Goal: Browse casually

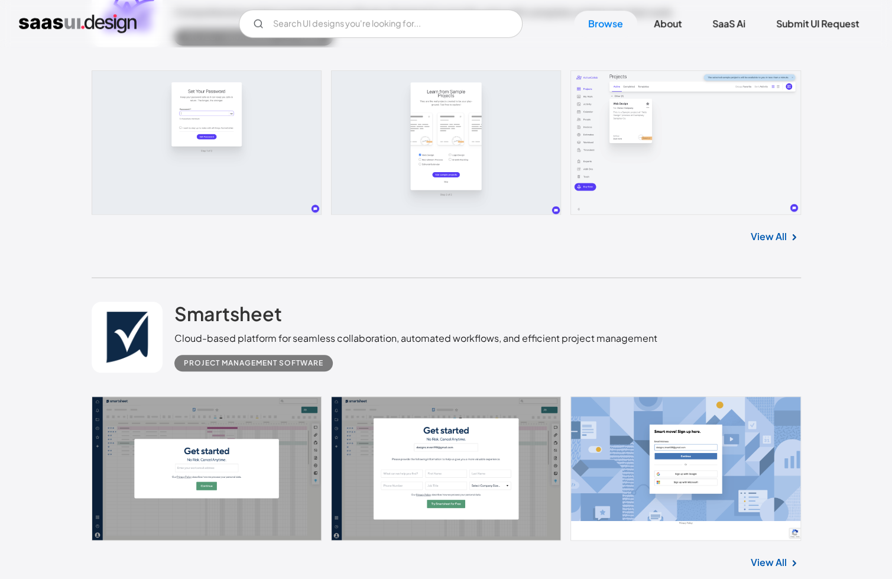
scroll to position [532, 0]
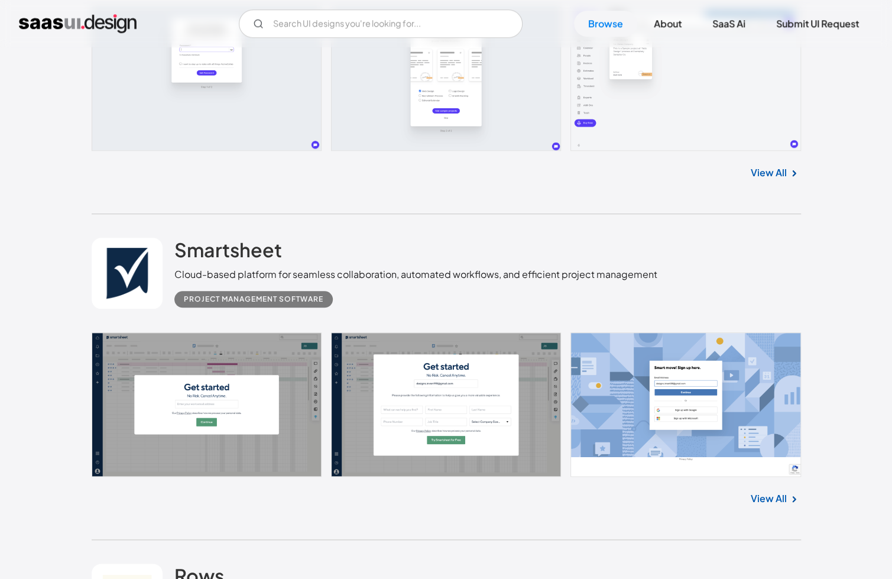
click at [766, 499] on link "View All" at bounding box center [769, 498] width 36 height 14
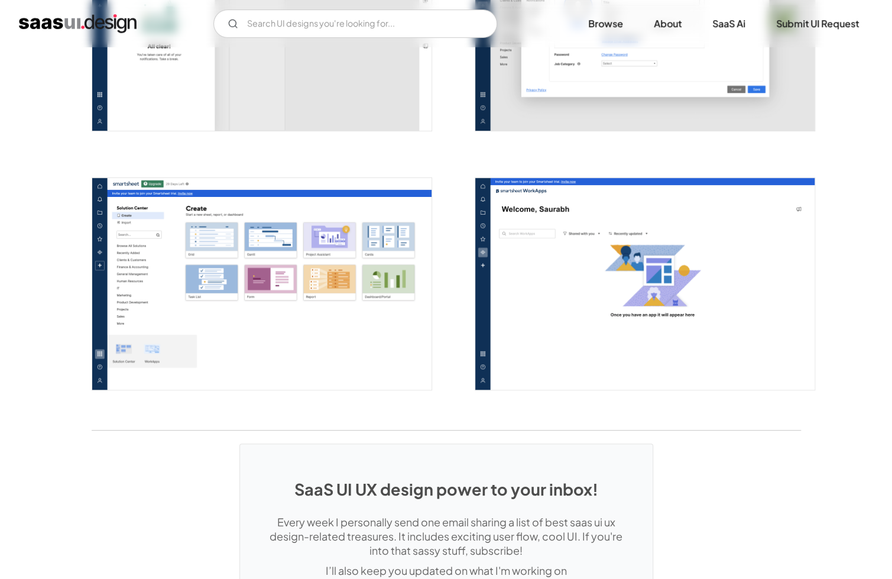
scroll to position [3014, 0]
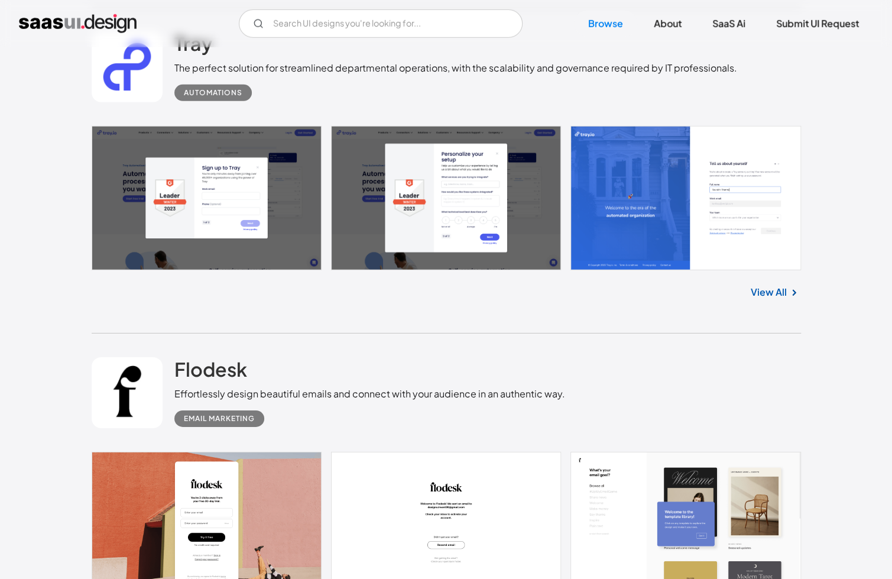
scroll to position [2069, 0]
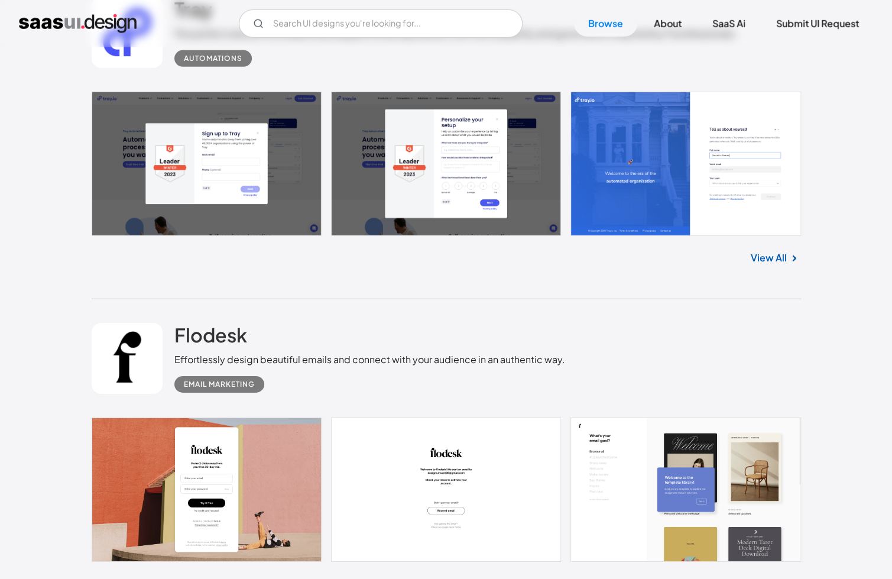
click at [780, 259] on link "View All" at bounding box center [769, 258] width 36 height 14
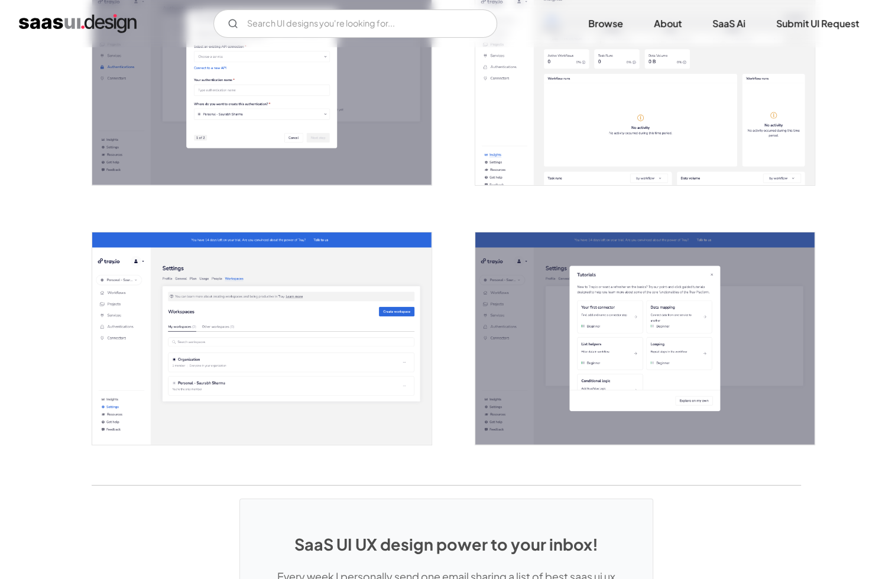
scroll to position [2541, 0]
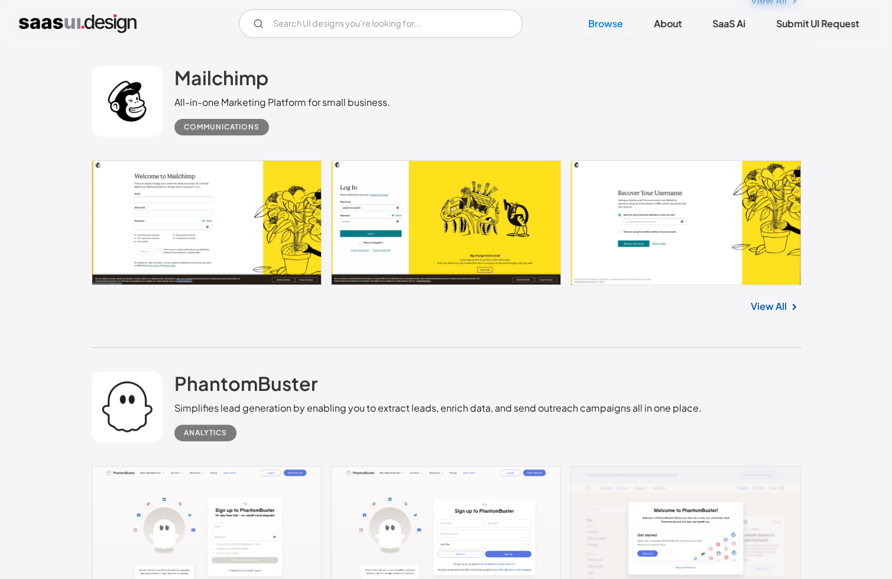
scroll to position [2944, 0]
